Goal: Obtain resource: Download file/media

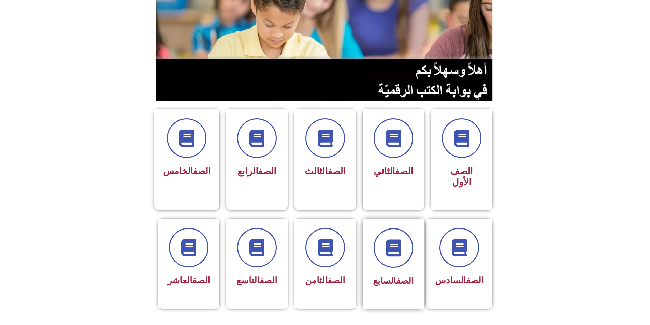
scroll to position [136, 0]
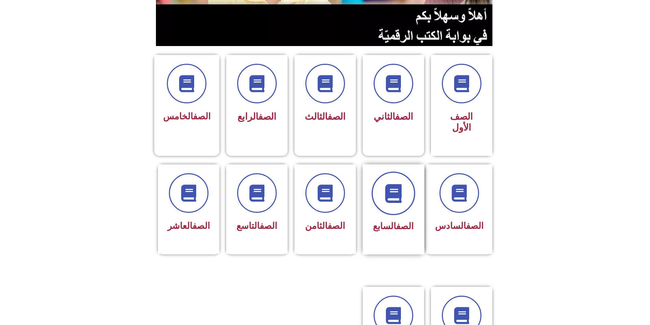
click at [386, 184] on icon at bounding box center [393, 193] width 19 height 19
click at [322, 183] on span at bounding box center [325, 194] width 44 height 44
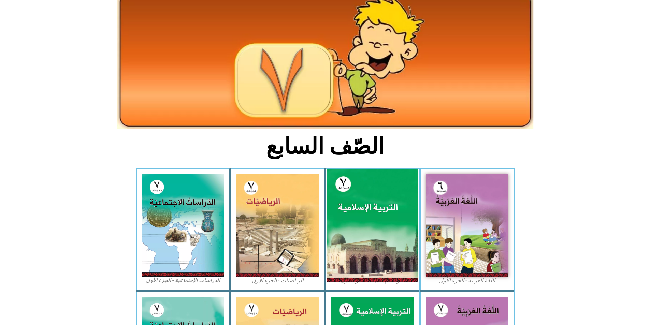
scroll to position [136, 0]
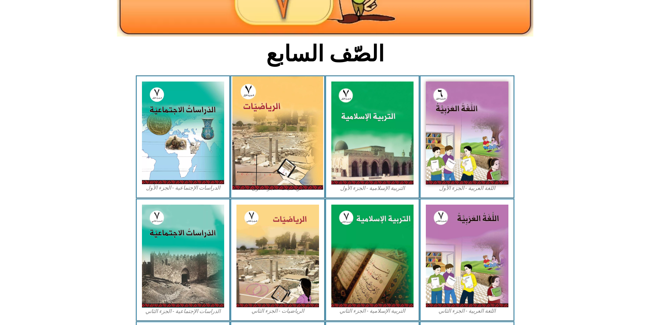
click at [282, 104] on img at bounding box center [277, 132] width 91 height 113
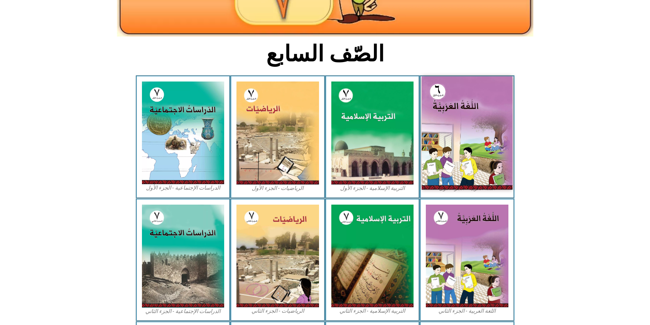
click at [464, 105] on img at bounding box center [467, 132] width 91 height 113
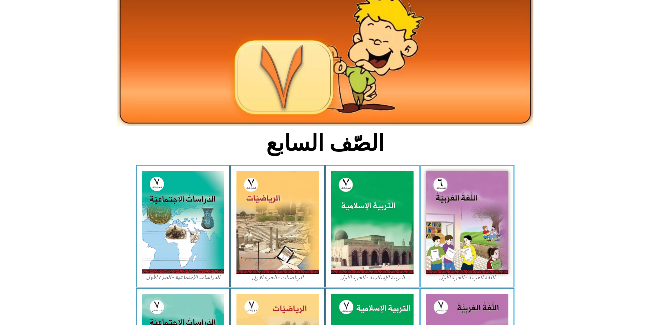
scroll to position [0, 0]
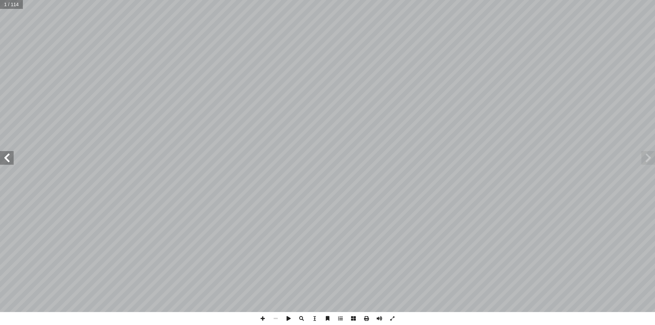
click at [8, 161] on span at bounding box center [7, 158] width 14 height 14
click at [9, 158] on span at bounding box center [7, 158] width 14 height 14
click at [6, 162] on span at bounding box center [7, 158] width 14 height 14
click at [5, 159] on span at bounding box center [7, 158] width 14 height 14
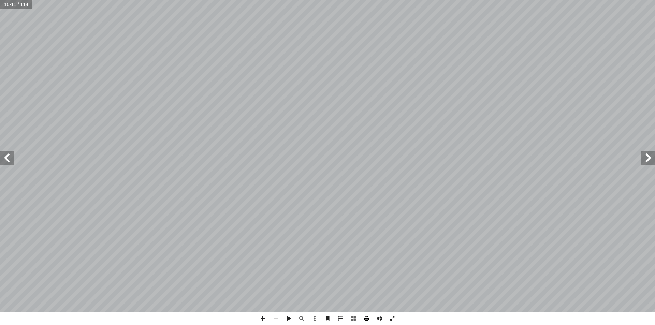
click at [366, 317] on span at bounding box center [366, 318] width 13 height 13
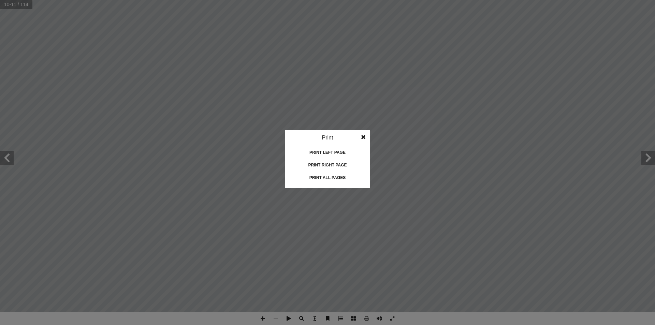
click at [334, 176] on div "Print all pages" at bounding box center [327, 177] width 68 height 11
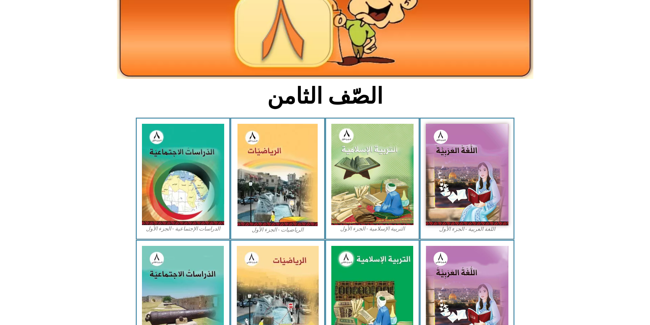
scroll to position [102, 0]
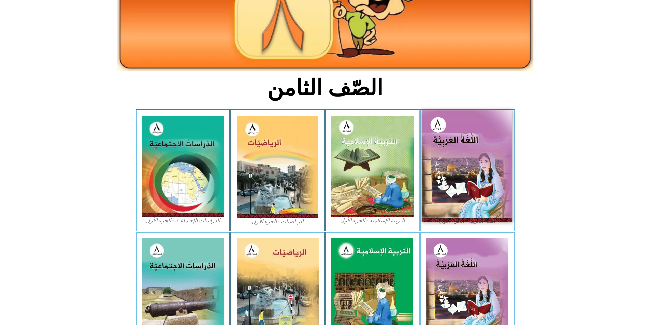
click at [473, 148] on img at bounding box center [467, 167] width 91 height 112
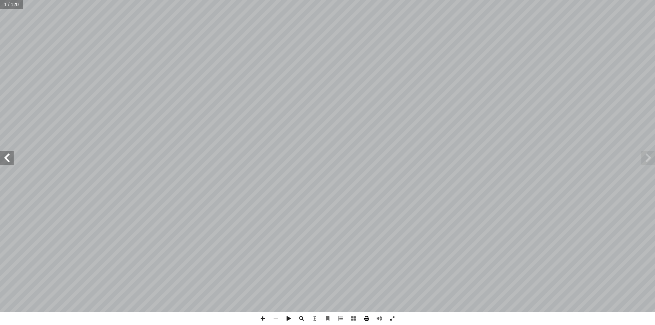
click at [368, 316] on span at bounding box center [366, 318] width 13 height 13
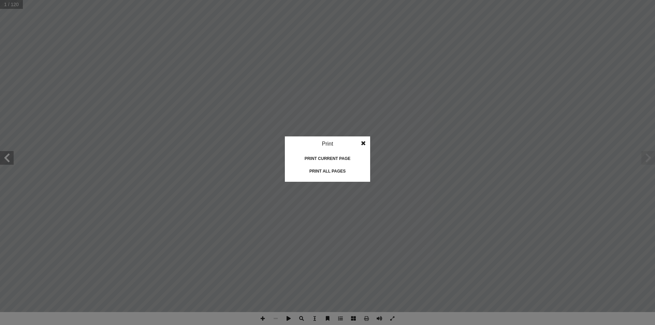
click at [323, 170] on div "Print all pages" at bounding box center [327, 171] width 68 height 11
